Goal: Check status: Check status

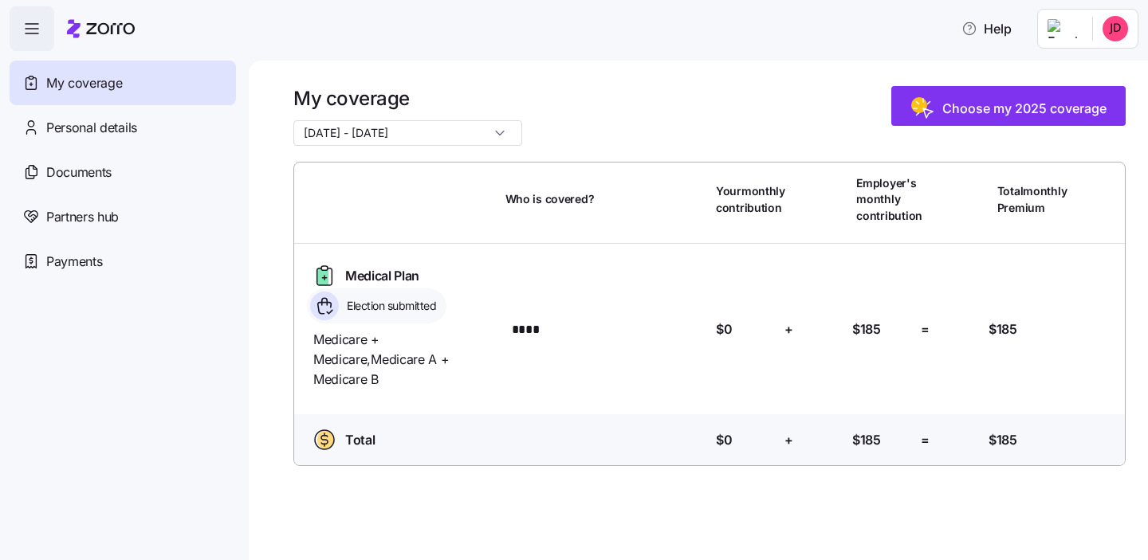
click at [422, 136] on input "[DATE] - [DATE]" at bounding box center [407, 133] width 229 height 26
click at [392, 198] on span "[DATE] - [DATE]" at bounding box center [350, 199] width 84 height 18
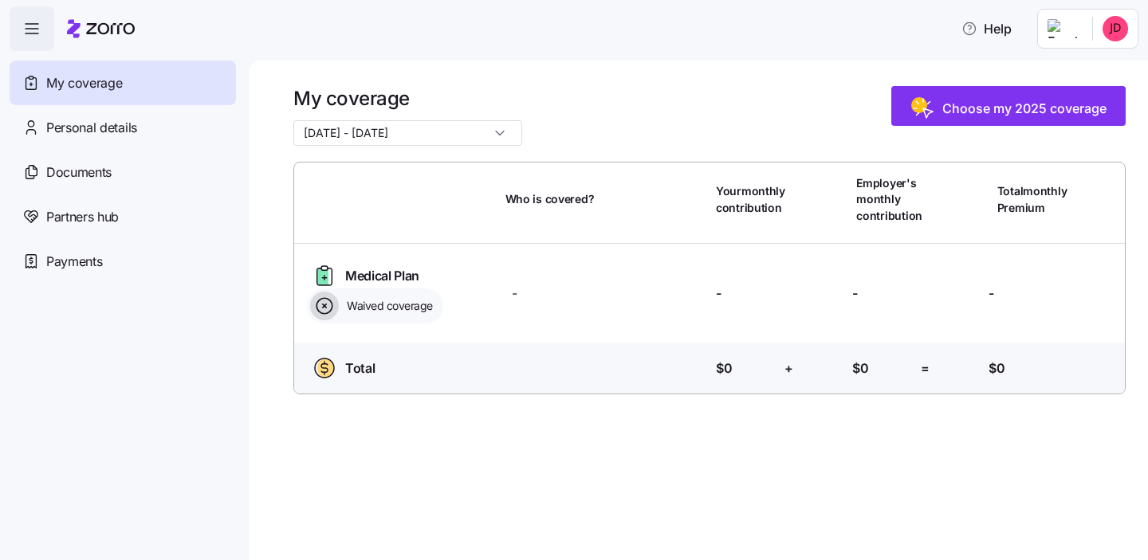
click at [417, 137] on input "[DATE] - [DATE]" at bounding box center [407, 133] width 229 height 26
click at [392, 173] on span "[DATE] - [DATE]" at bounding box center [350, 172] width 84 height 18
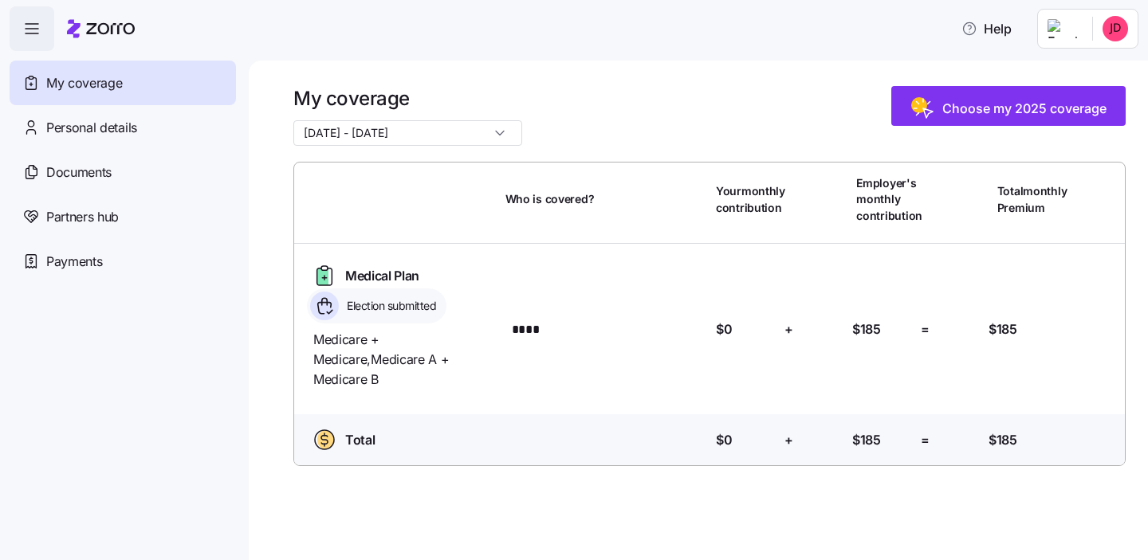
click at [426, 131] on input "[DATE] - [DATE]" at bounding box center [407, 133] width 229 height 26
click at [455, 202] on div "[DATE] - [DATE]" at bounding box center [384, 199] width 168 height 27
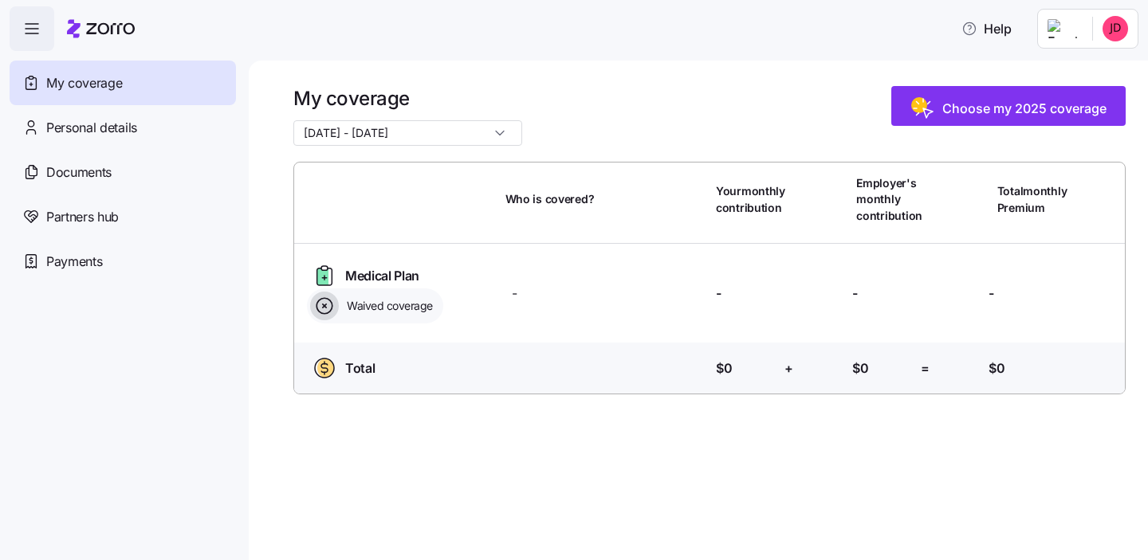
click at [418, 117] on div "My coverage [DATE] - [DATE]" at bounding box center [407, 116] width 229 height 60
click at [418, 128] on input "[DATE] - [DATE]" at bounding box center [407, 133] width 229 height 26
click at [392, 163] on span "[DATE] - [DATE]" at bounding box center [350, 172] width 84 height 18
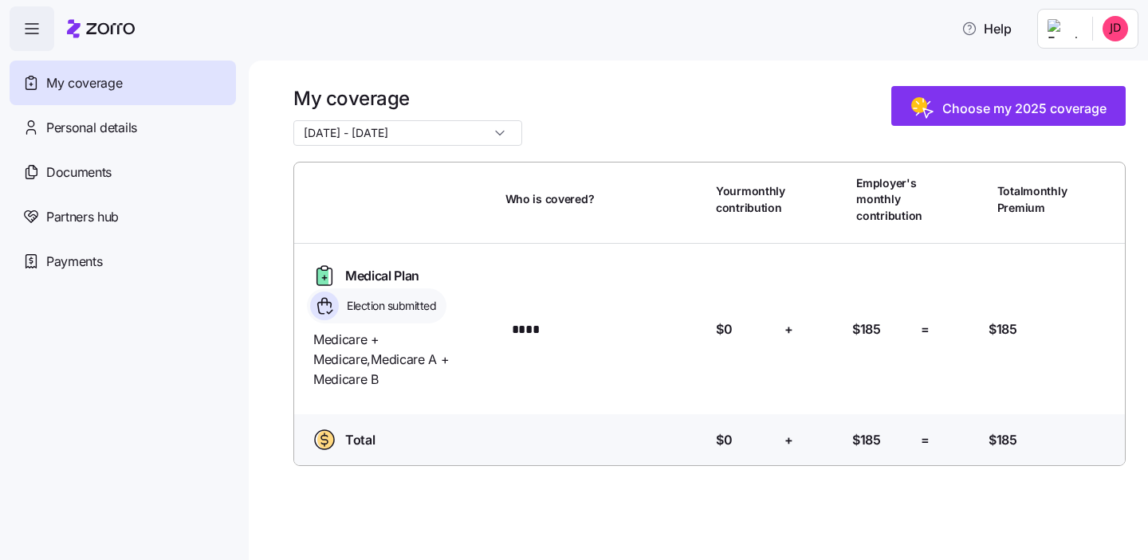
click at [481, 101] on div "My coverage [DATE] - [DATE] Choose my 2025 coverage" at bounding box center [709, 116] width 832 height 60
